Goal: Transaction & Acquisition: Purchase product/service

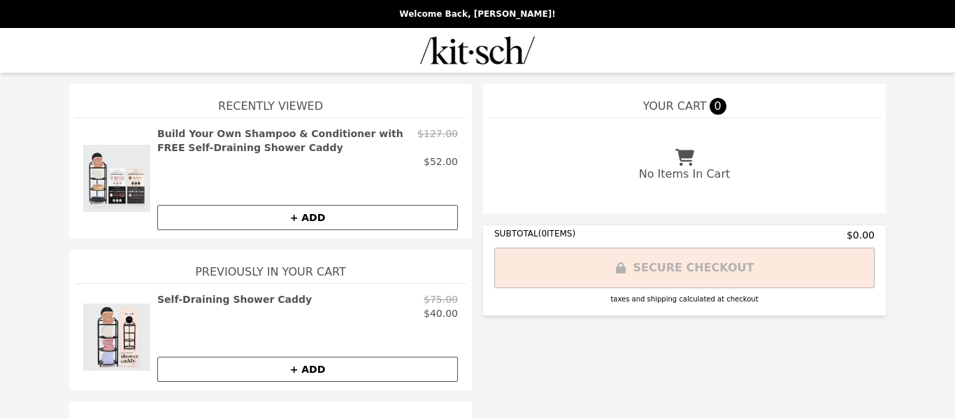
click at [308, 215] on button "+ ADD" at bounding box center [307, 217] width 301 height 25
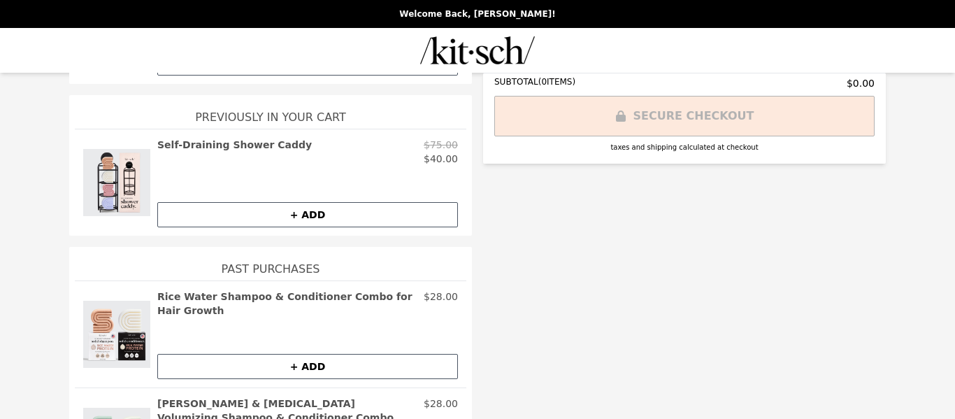
scroll to position [155, 0]
click at [313, 213] on button "+ ADD" at bounding box center [307, 213] width 301 height 25
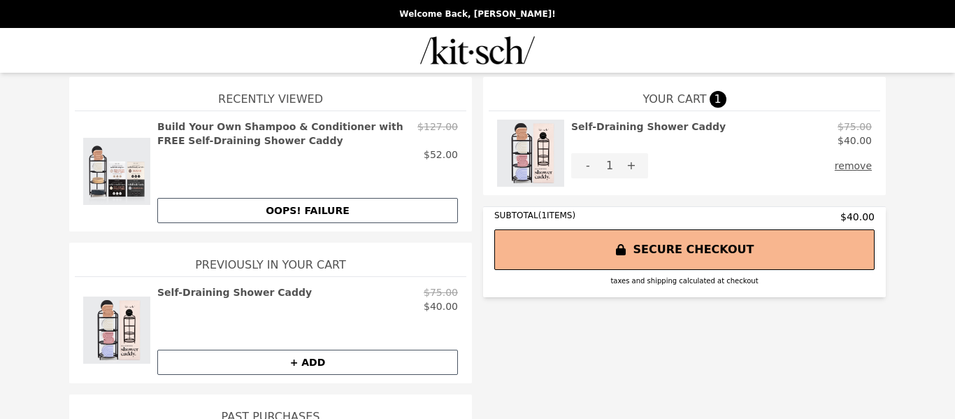
scroll to position [0, 0]
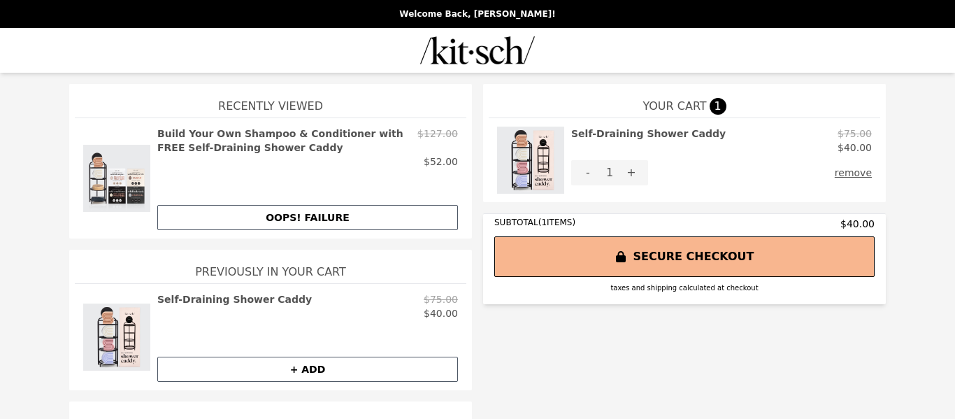
click at [530, 157] on img at bounding box center [530, 160] width 67 height 67
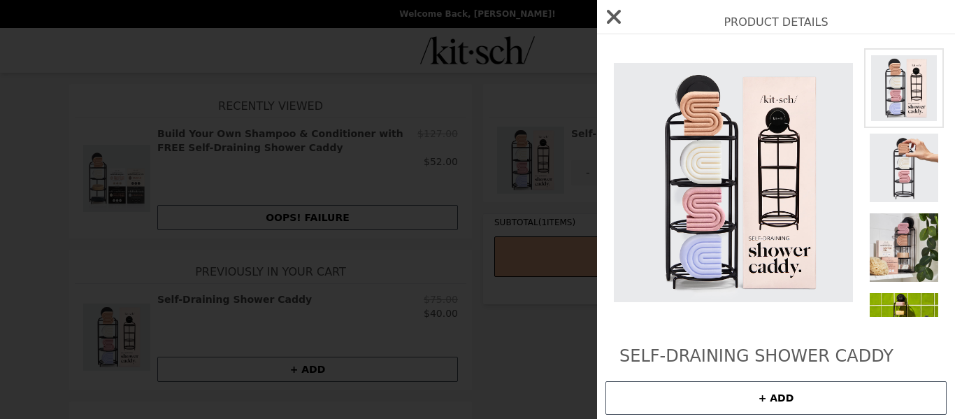
click at [616, 11] on icon "button" at bounding box center [614, 17] width 22 height 22
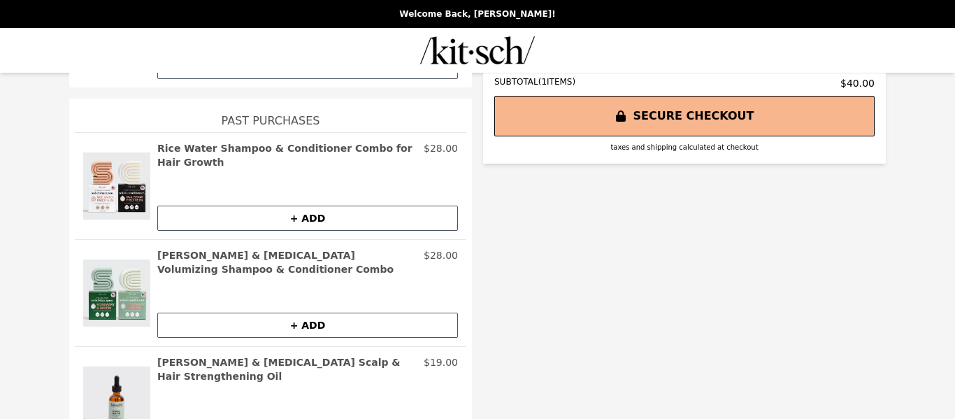
scroll to position [309, 0]
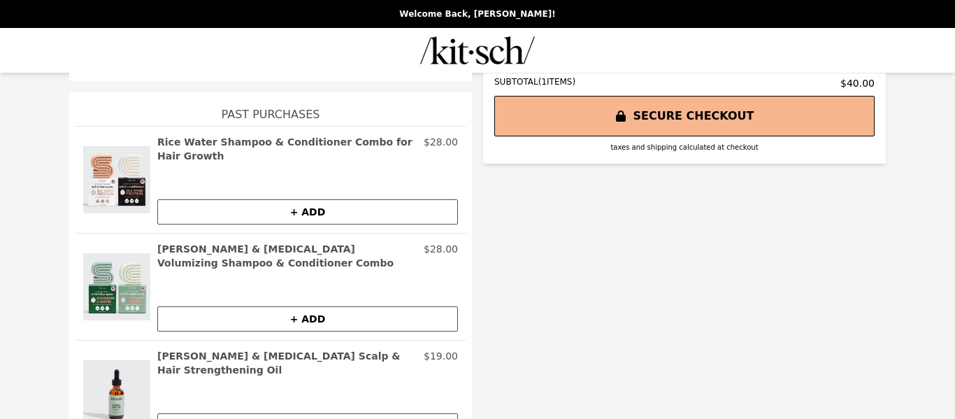
click at [308, 199] on button "+ ADD" at bounding box center [307, 211] width 301 height 25
click at [313, 413] on button "+ ADD" at bounding box center [307, 425] width 301 height 25
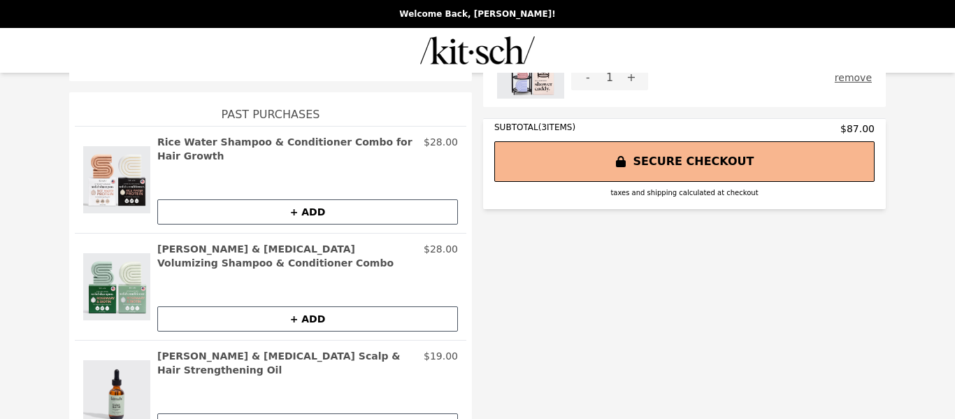
click at [697, 141] on button "SECURE CHECKOUT" at bounding box center [684, 161] width 380 height 41
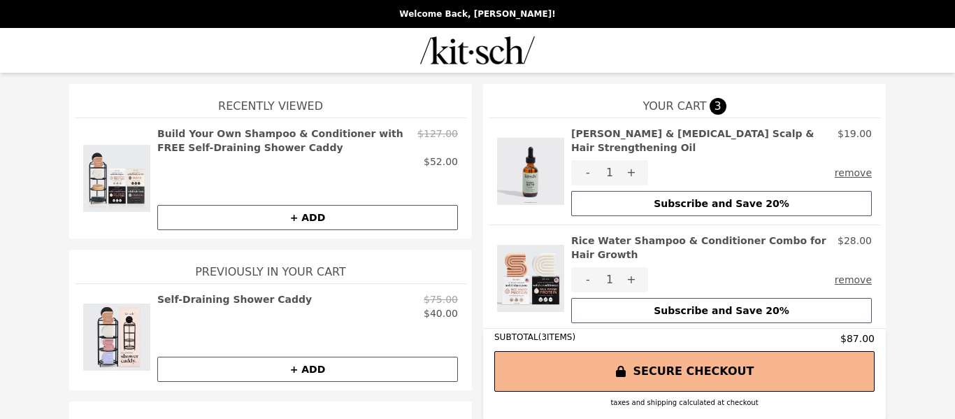
click at [631, 267] on button "+" at bounding box center [632, 279] width 34 height 25
click at [632, 160] on button "+" at bounding box center [632, 172] width 34 height 25
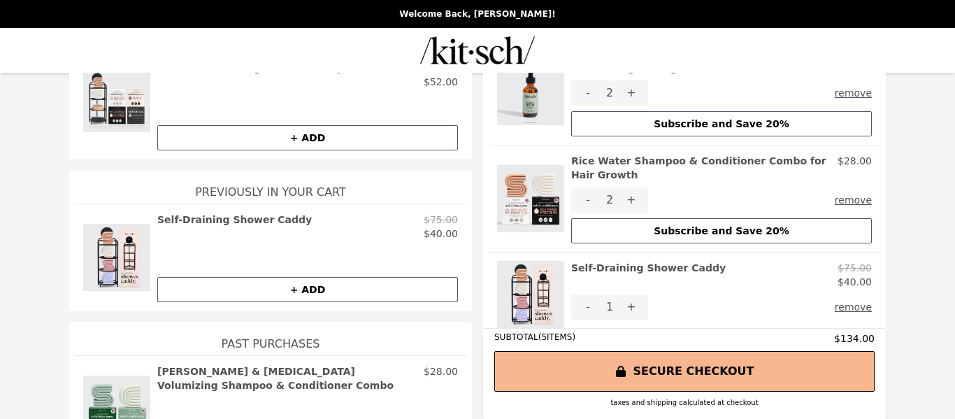
scroll to position [197, 0]
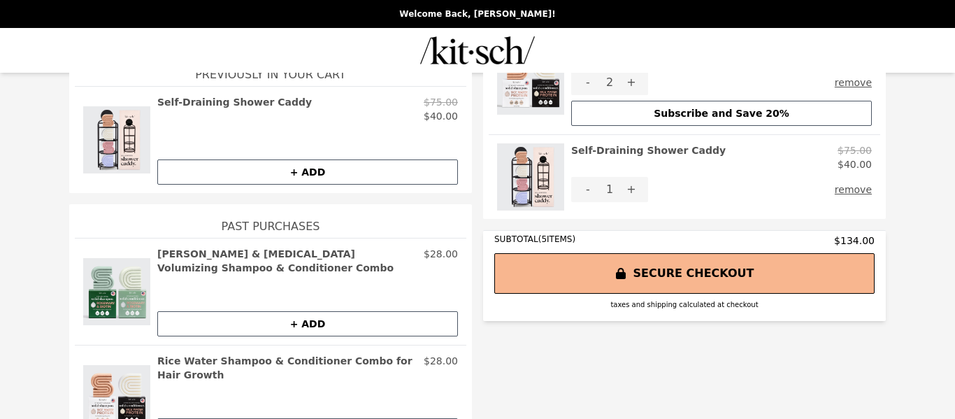
click at [630, 177] on button "+" at bounding box center [632, 189] width 34 height 25
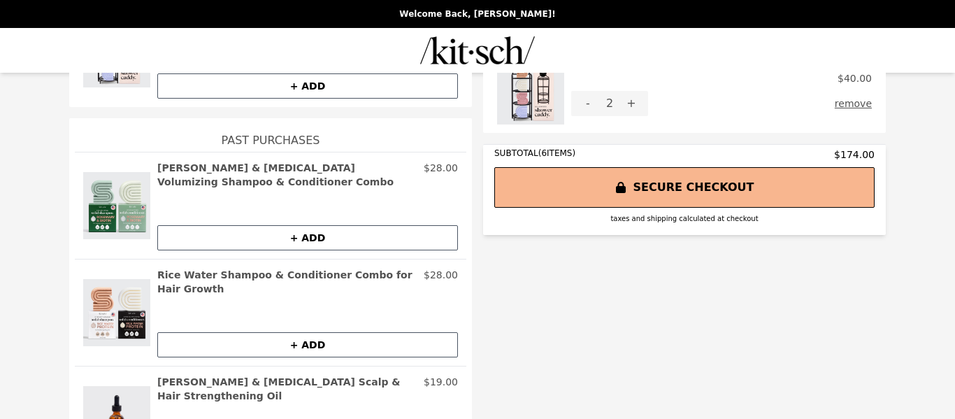
scroll to position [305, 0]
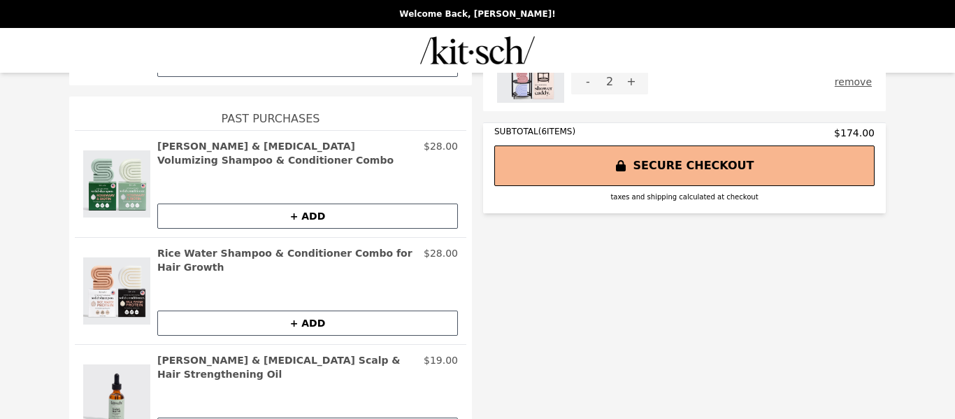
click at [673, 145] on button "SECURE CHECKOUT" at bounding box center [684, 165] width 380 height 41
